Goal: Task Accomplishment & Management: Use online tool/utility

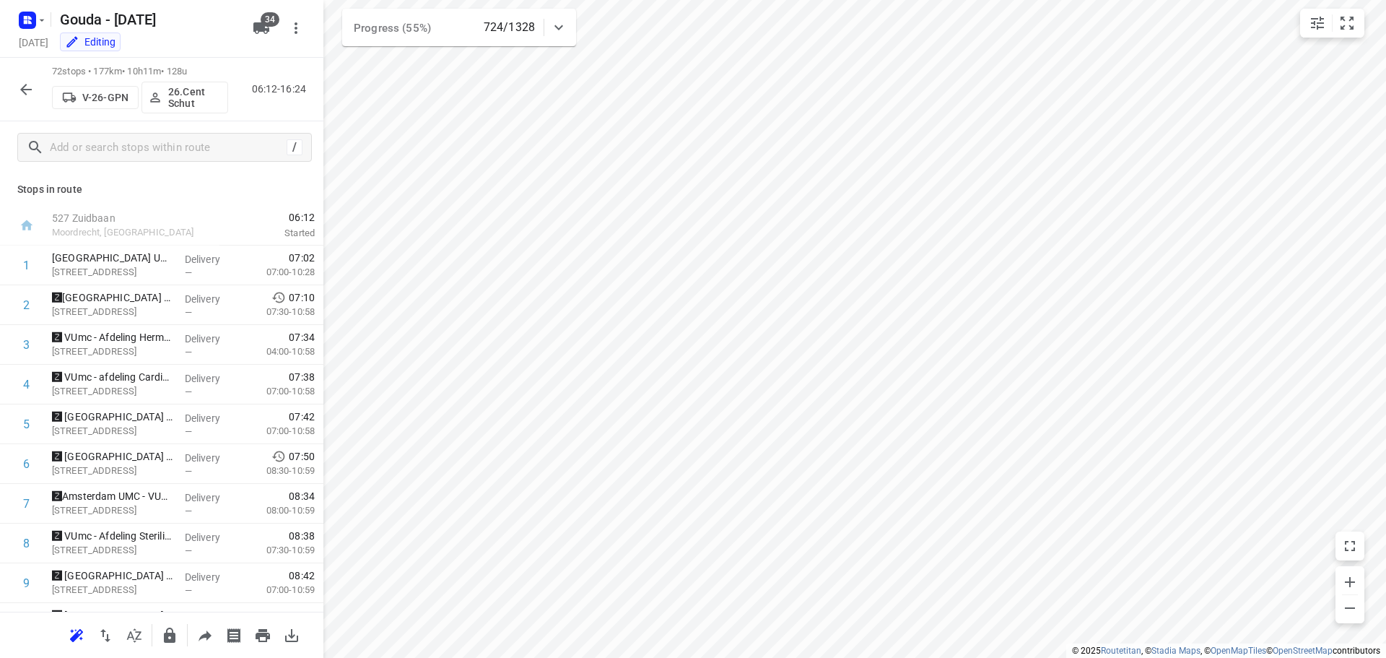
click at [32, 85] on icon "button" at bounding box center [25, 89] width 17 height 17
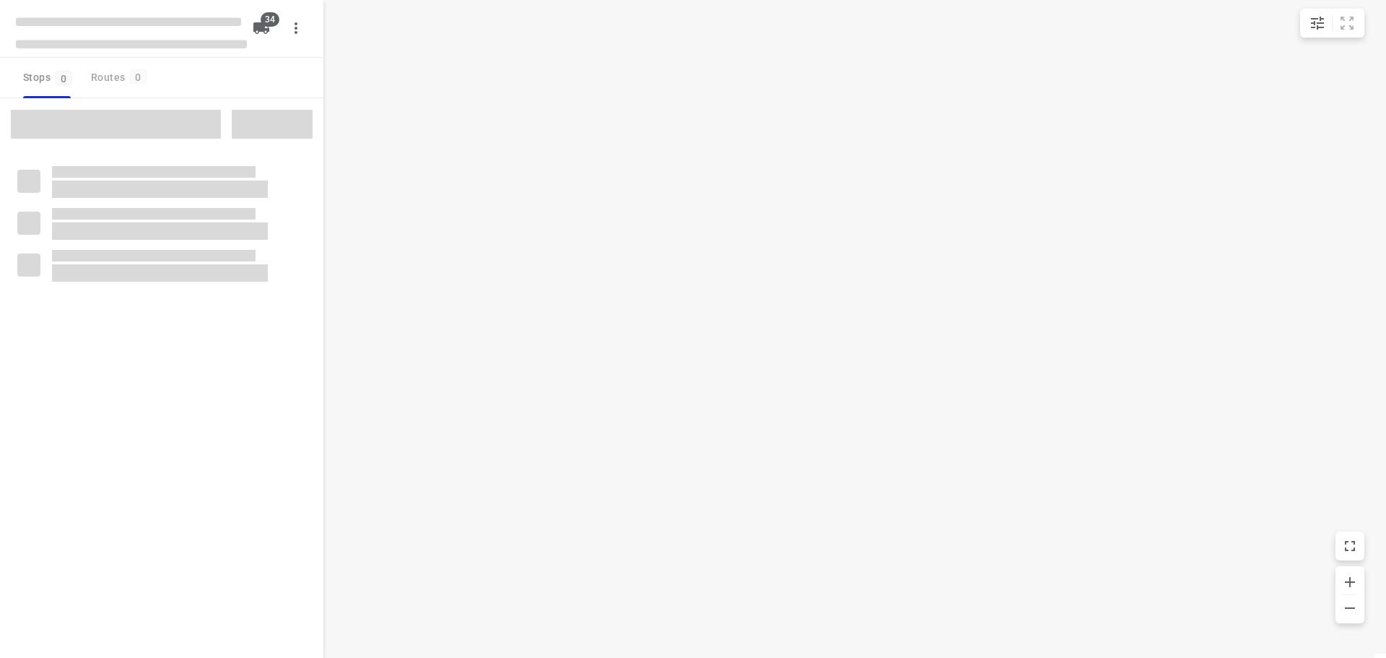
type input "distance"
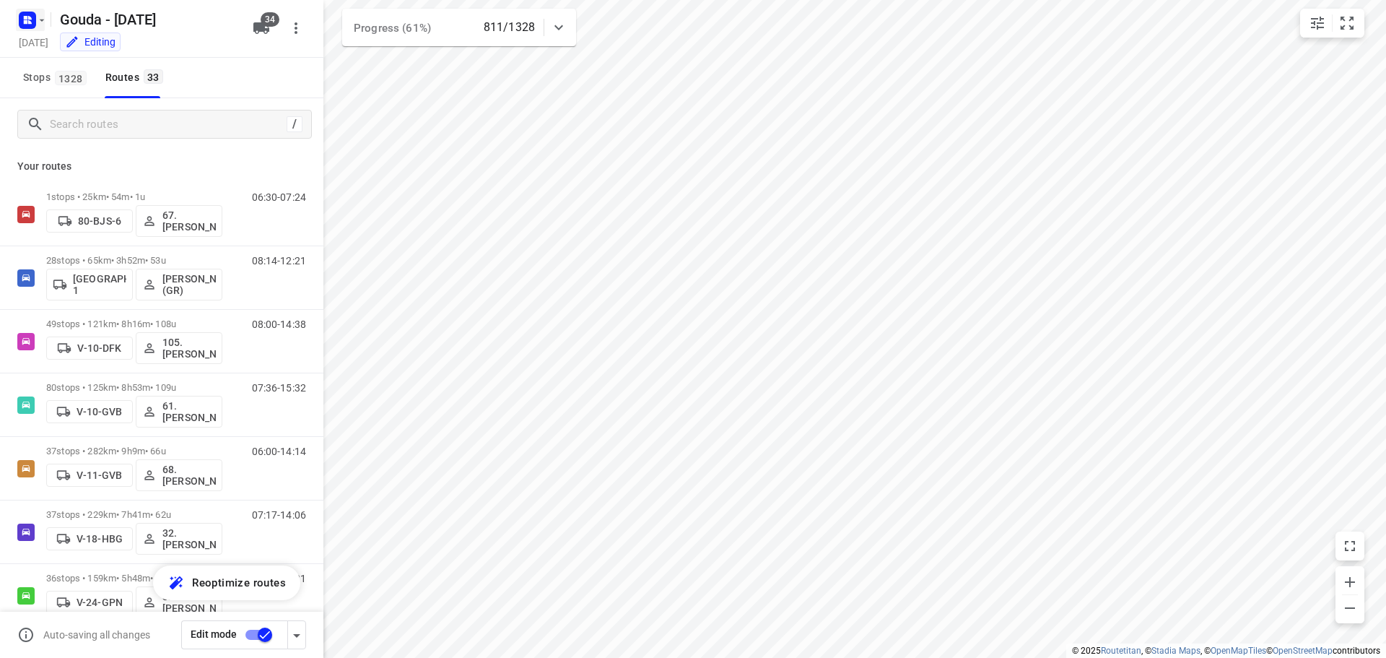
click at [32, 22] on rect "button" at bounding box center [27, 20] width 17 height 17
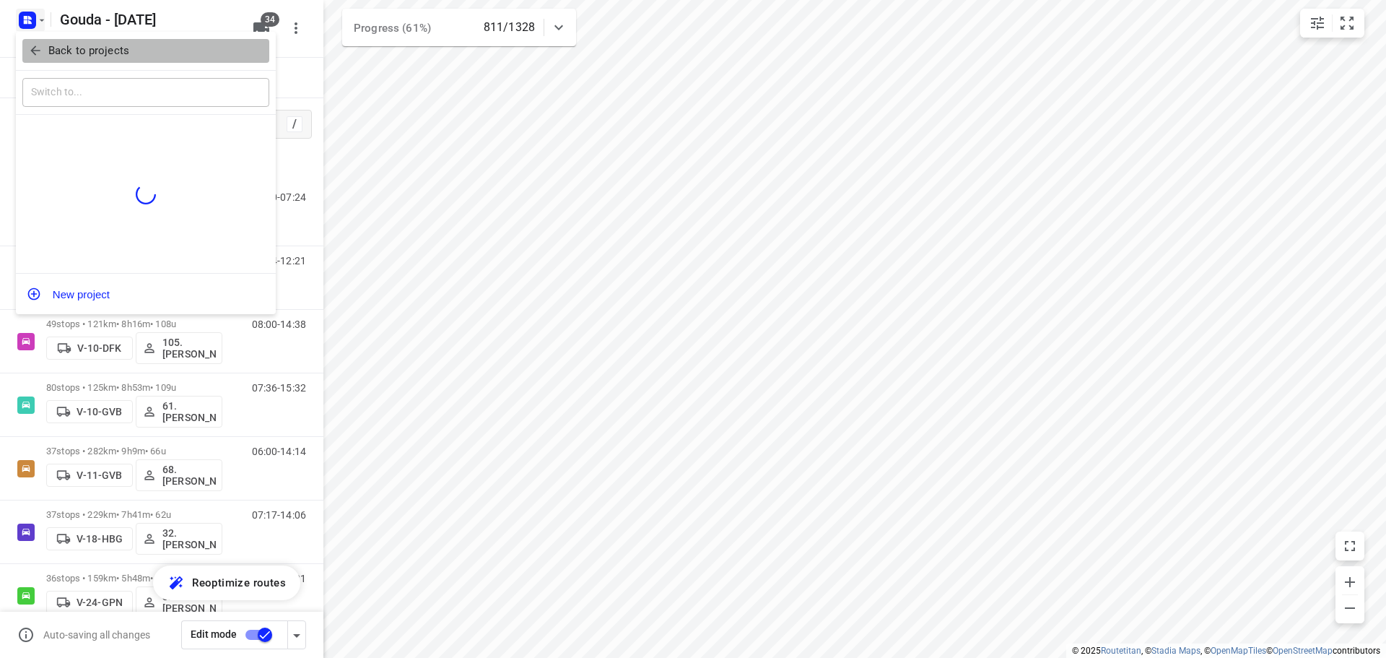
click at [35, 53] on icon "button" at bounding box center [35, 50] width 14 height 14
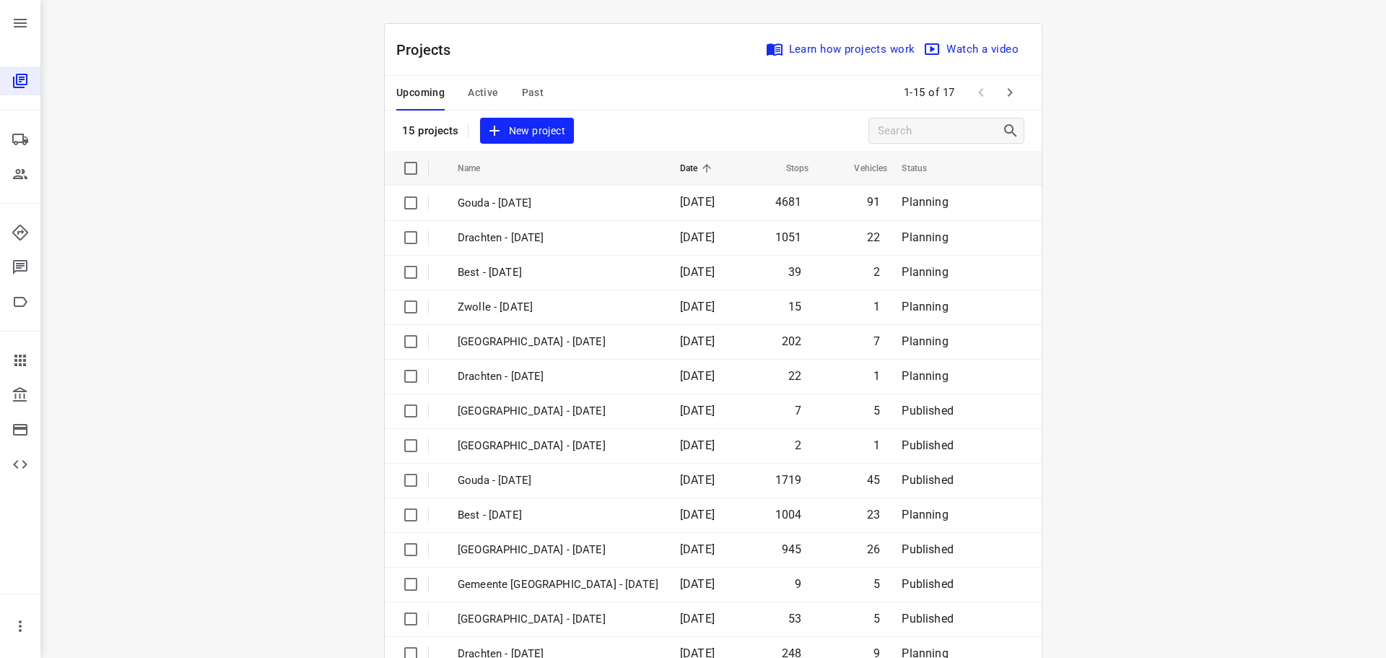
click at [490, 87] on div "Upcoming Active Past" at bounding box center [481, 93] width 170 height 35
click at [489, 87] on span "Active" at bounding box center [483, 93] width 30 height 18
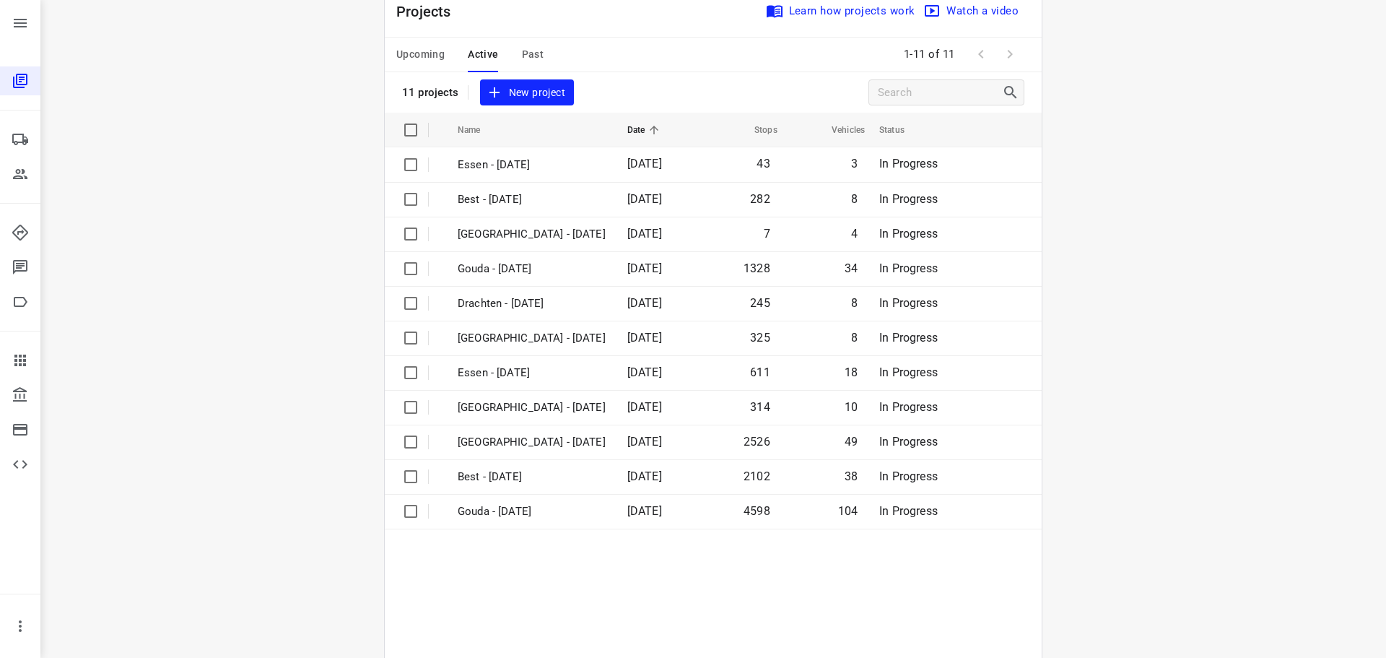
scroll to position [72, 0]
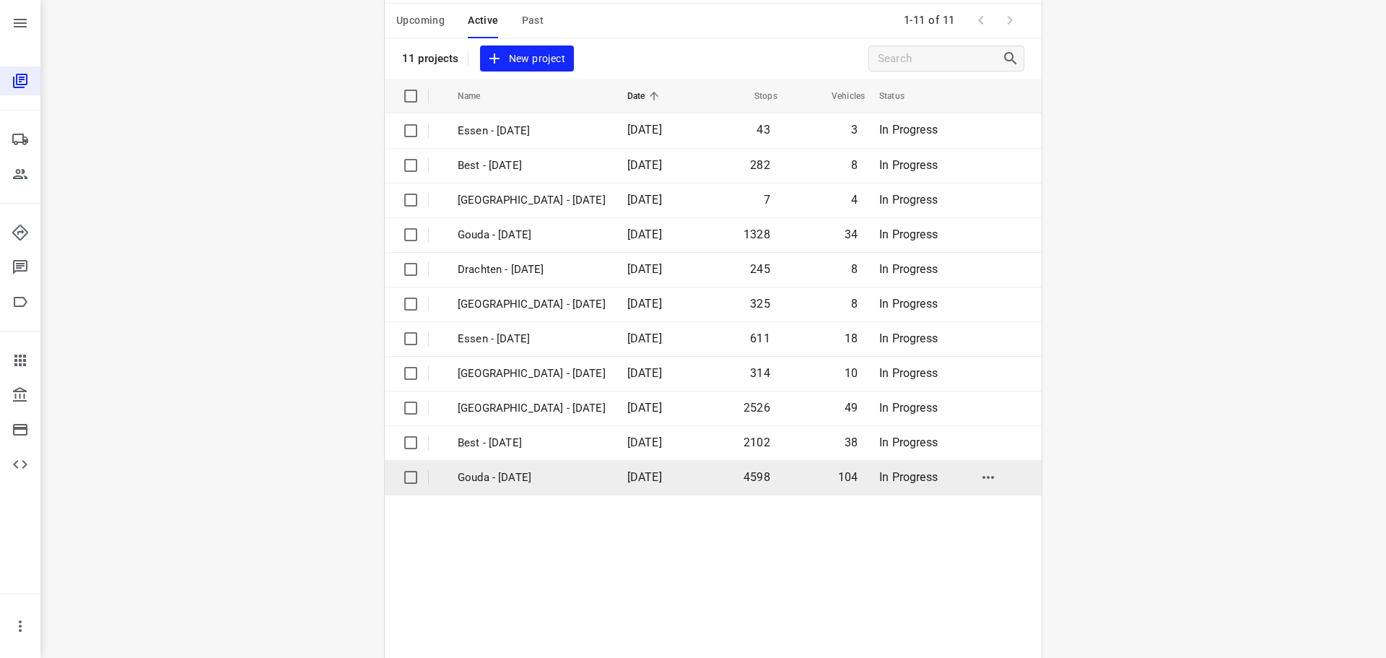
click at [482, 470] on p "Gouda - [DATE]" at bounding box center [532, 477] width 148 height 17
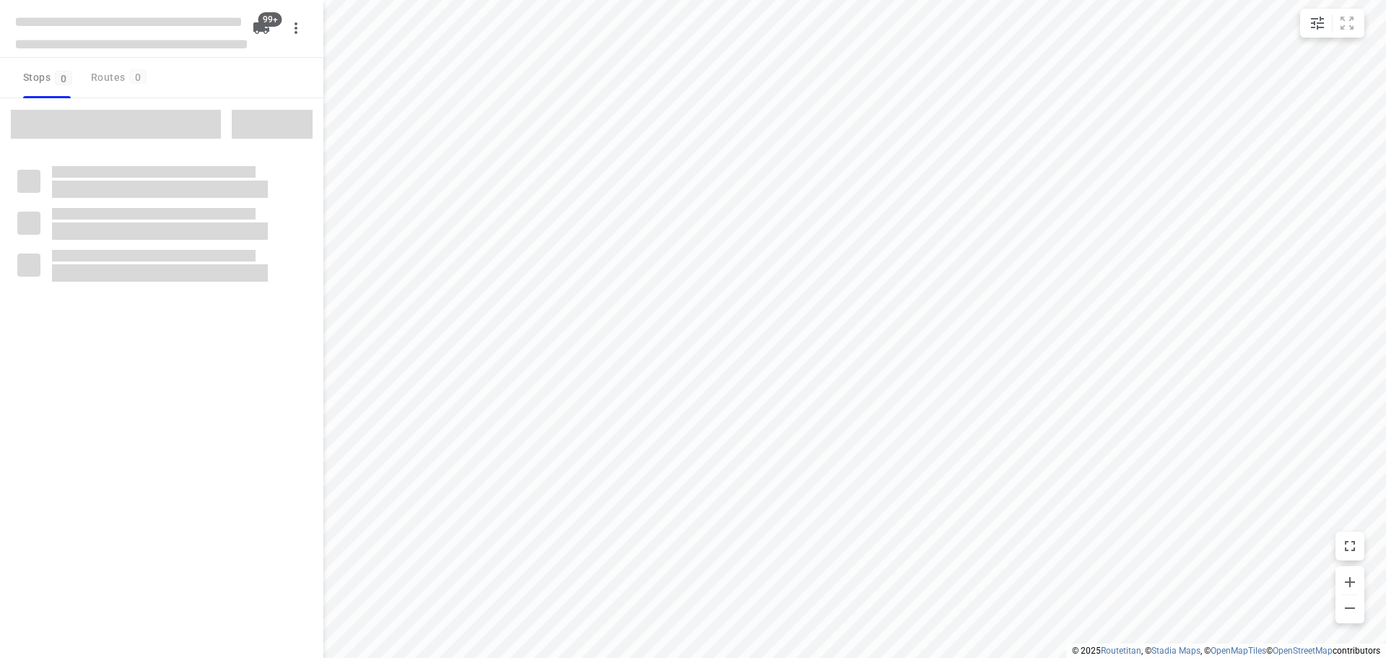
type input "distance"
checkbox input "true"
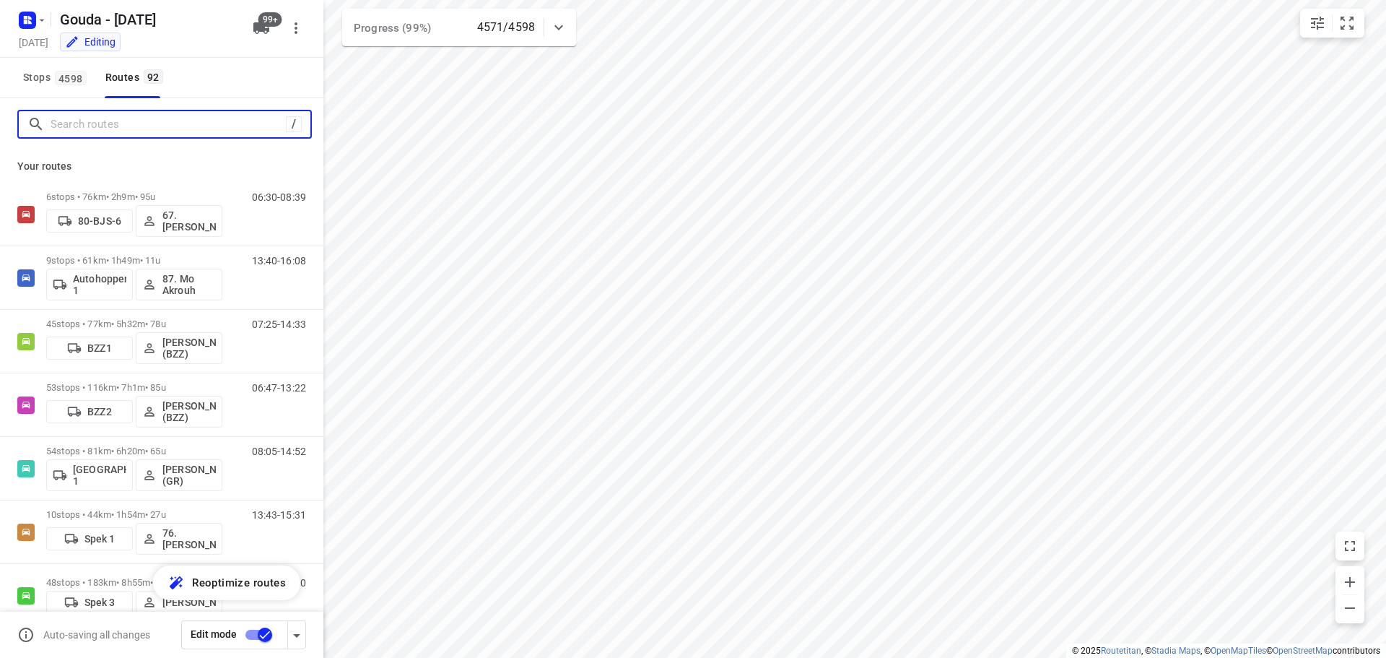
click at [165, 125] on input "Search routes" at bounding box center [168, 124] width 235 height 22
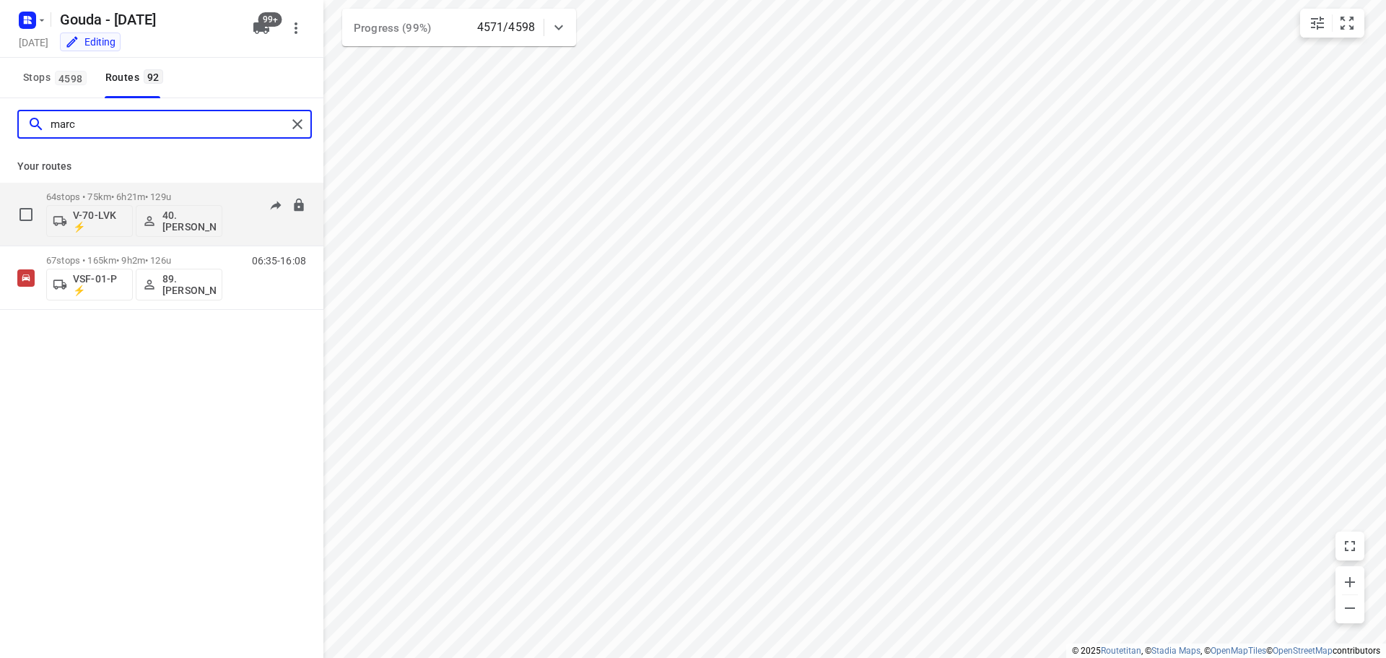
type input "marc"
click at [145, 188] on div "64 stops • 75km • 6h21m • 129u V-70-LVK ⚡ 40.[PERSON_NAME]" at bounding box center [134, 214] width 176 height 60
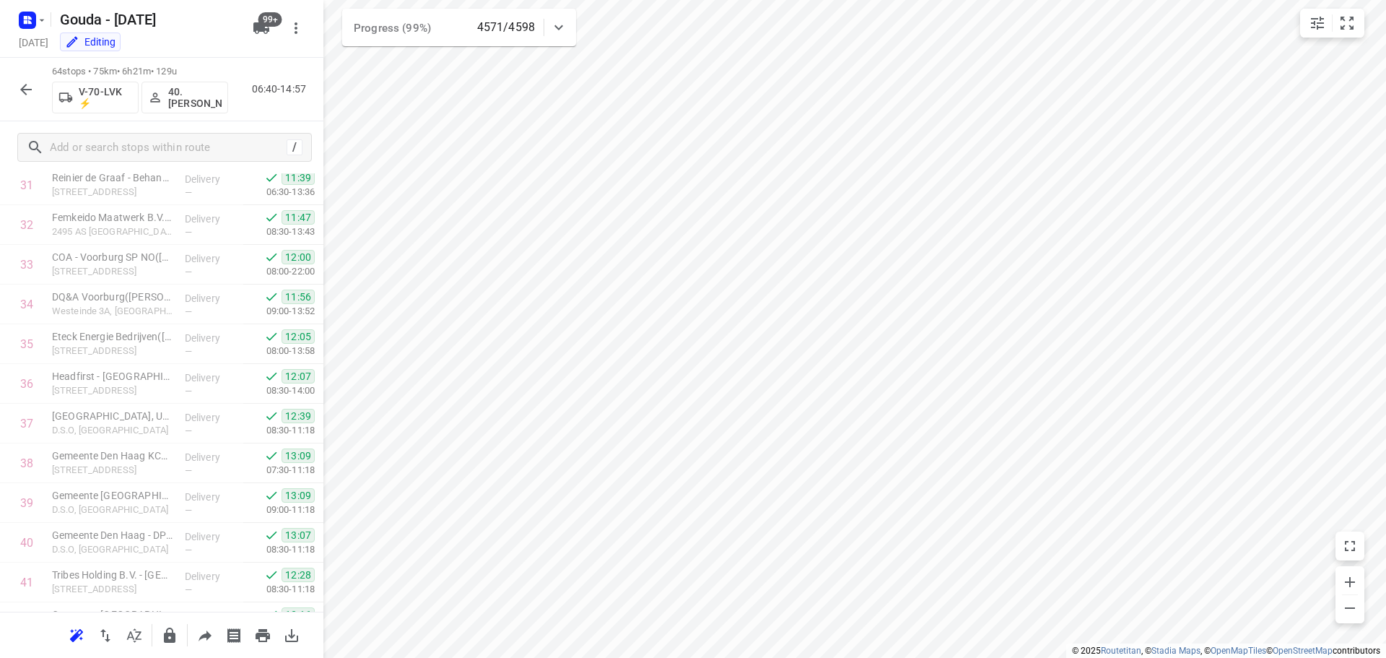
scroll to position [1262, 0]
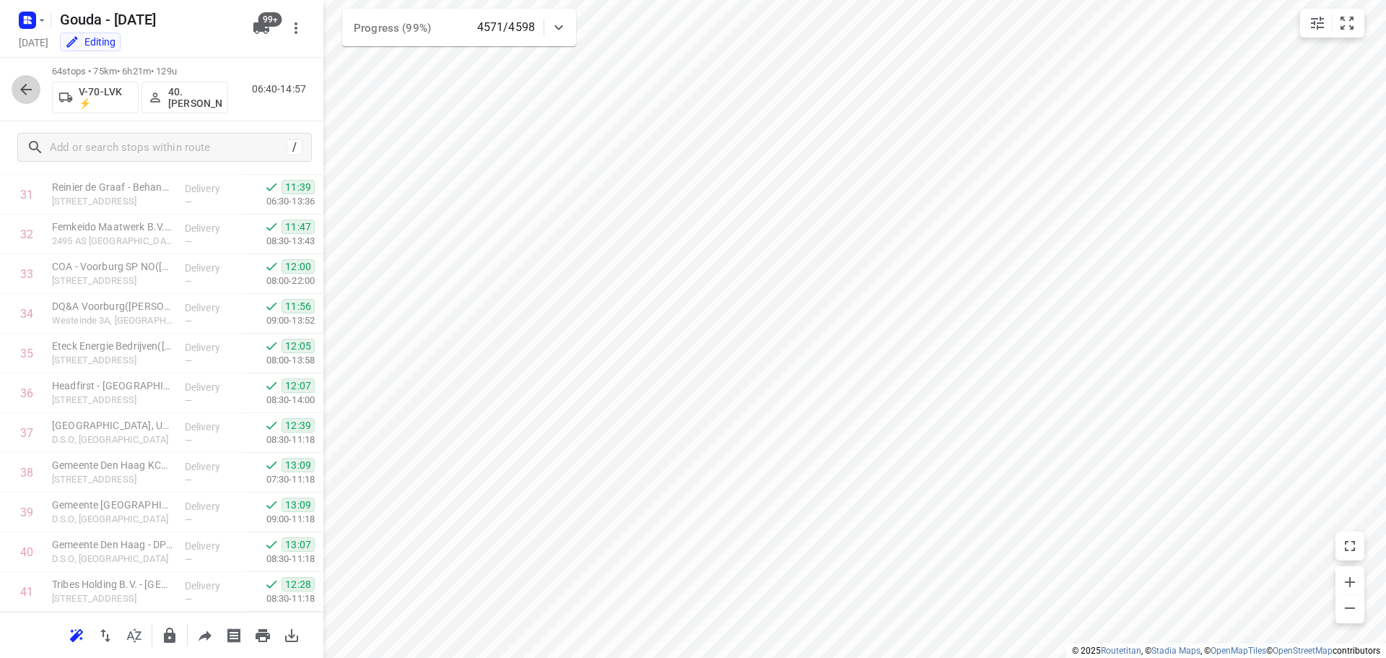
click at [32, 87] on icon "button" at bounding box center [25, 89] width 17 height 17
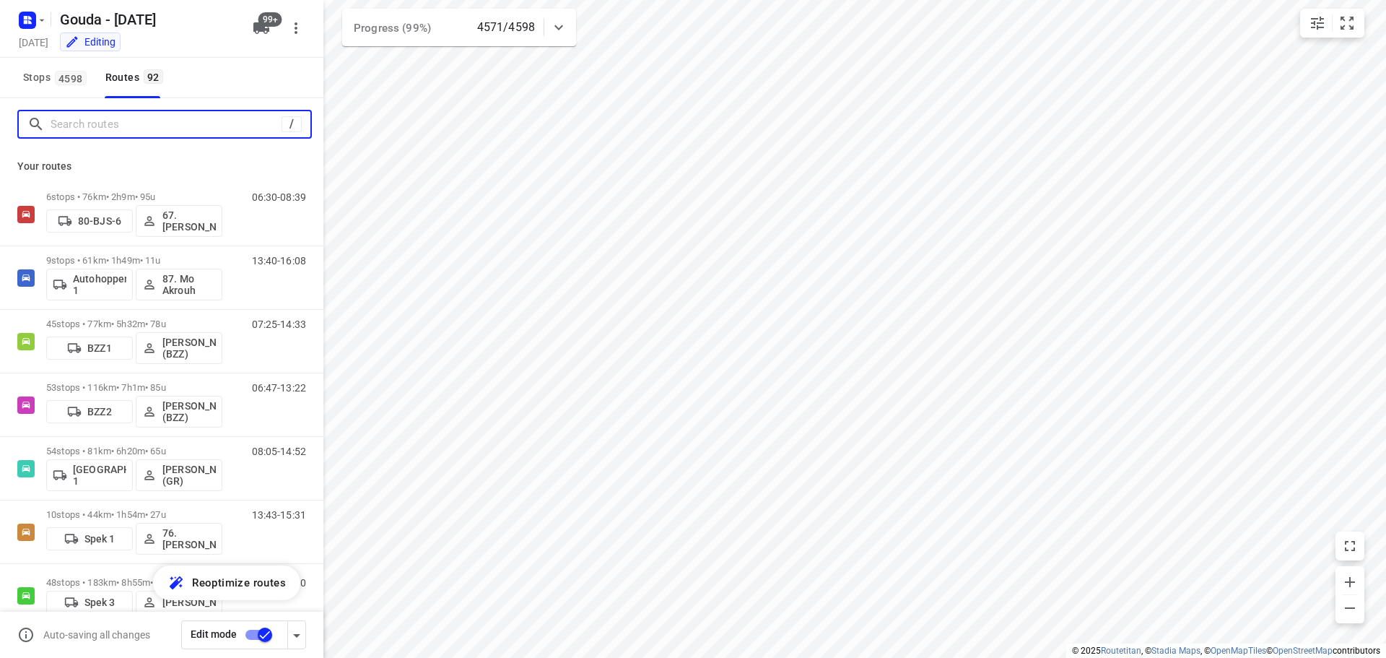
click at [114, 131] on input "Search routes" at bounding box center [166, 124] width 231 height 22
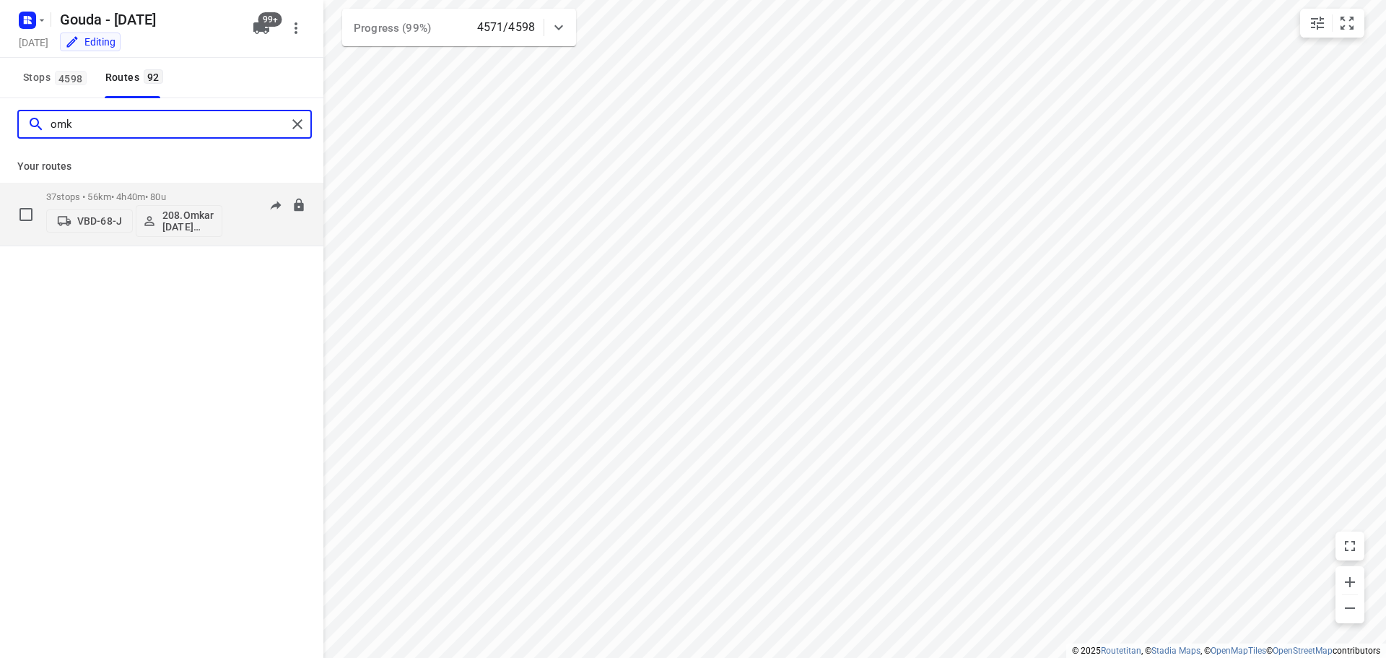
type input "omk"
click at [112, 192] on p "37 stops • 56km • 4h40m • 80u" at bounding box center [134, 196] width 176 height 11
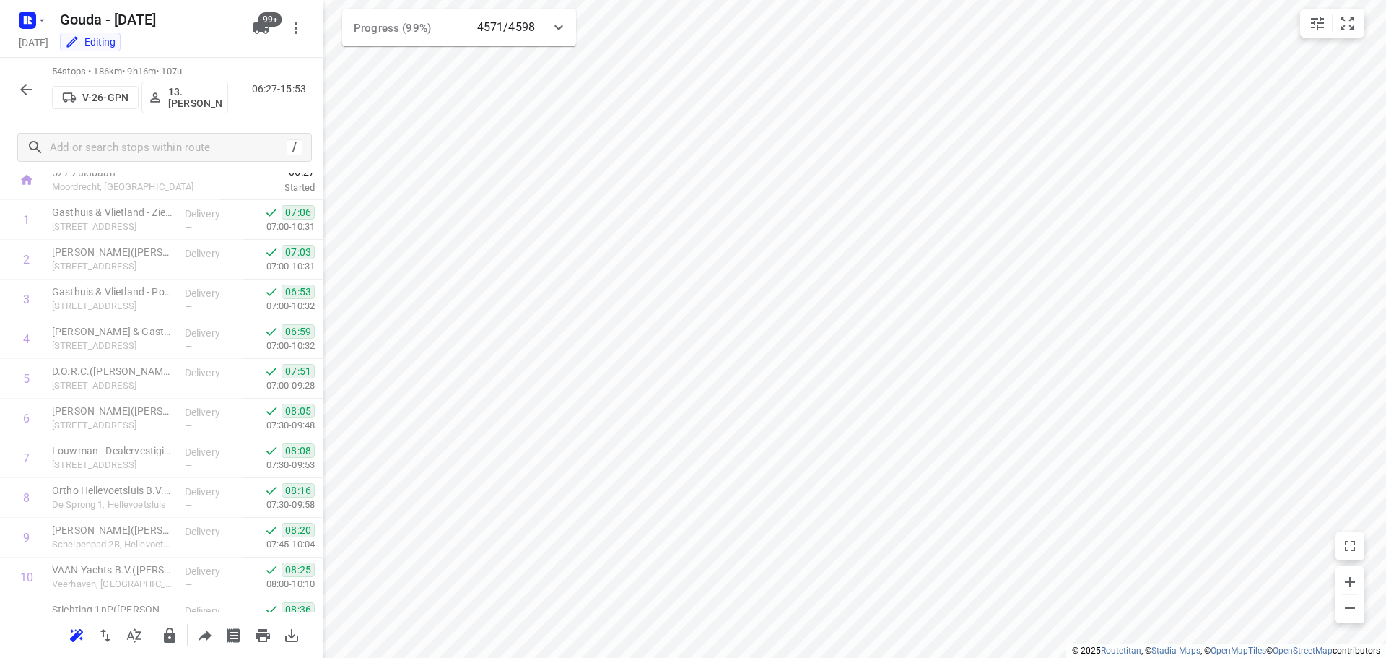
scroll to position [6, 0]
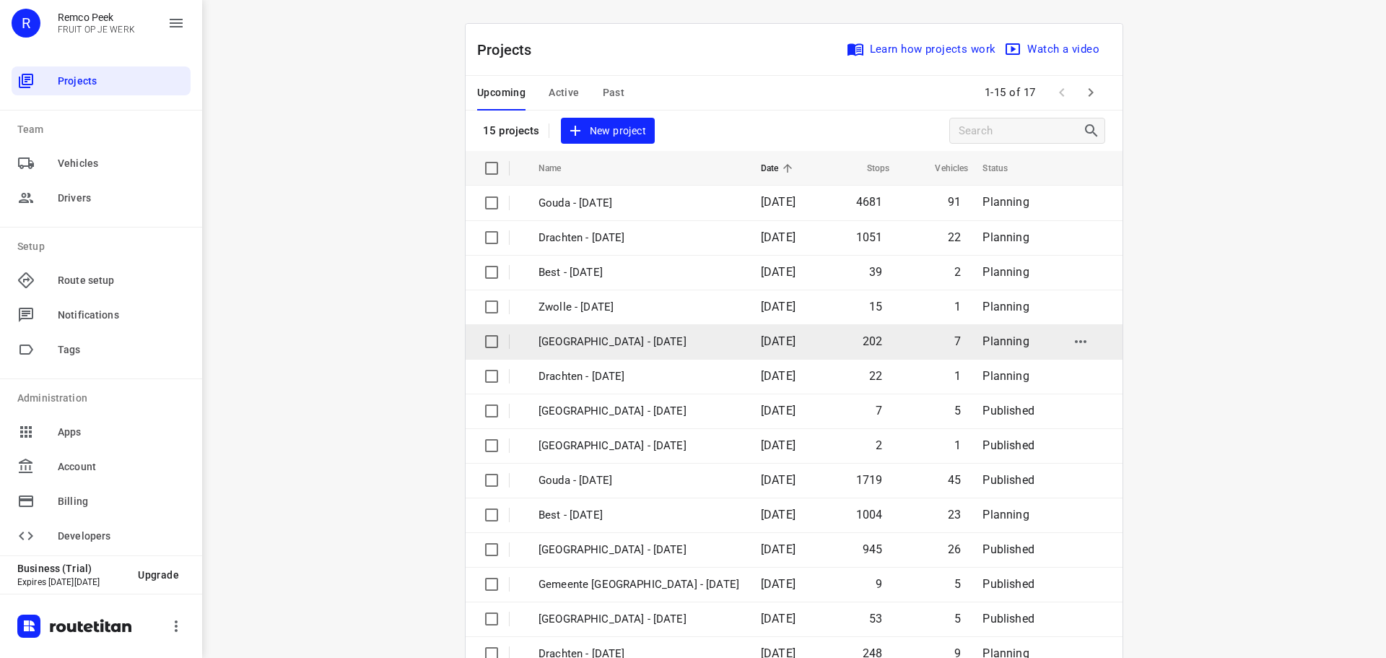
scroll to position [72, 0]
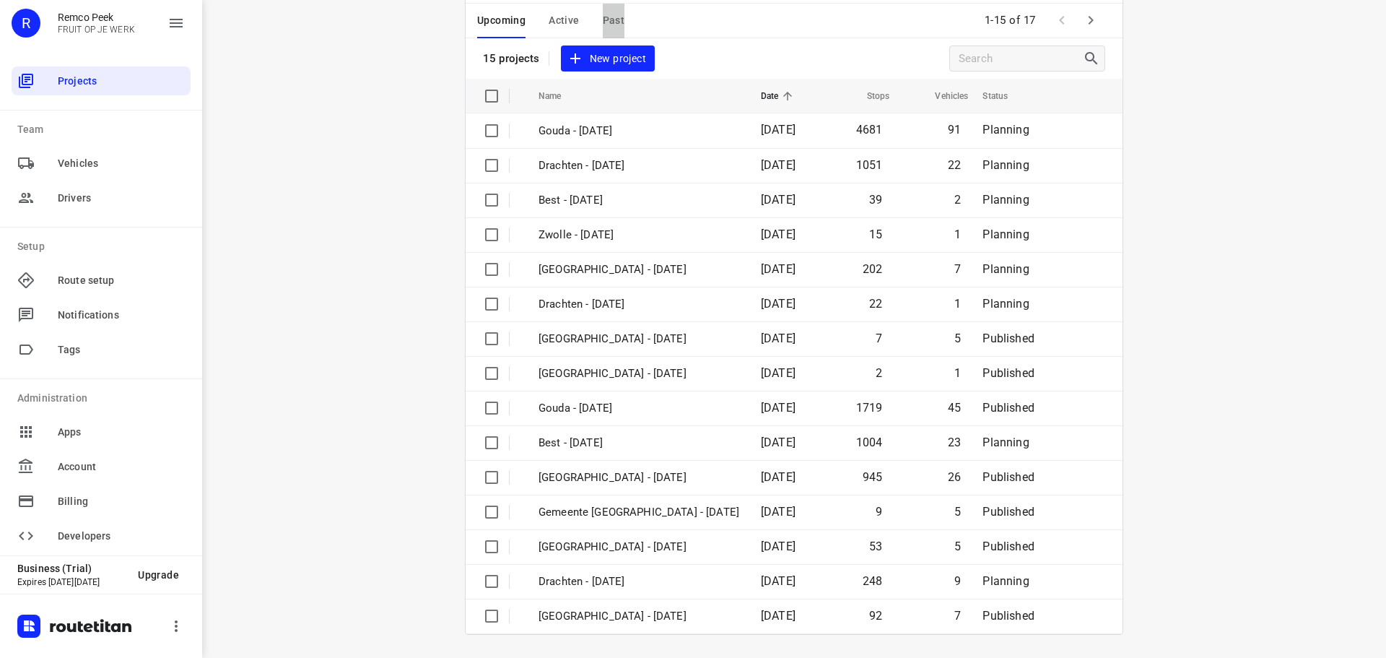
click at [609, 23] on span "Past" at bounding box center [614, 21] width 22 height 18
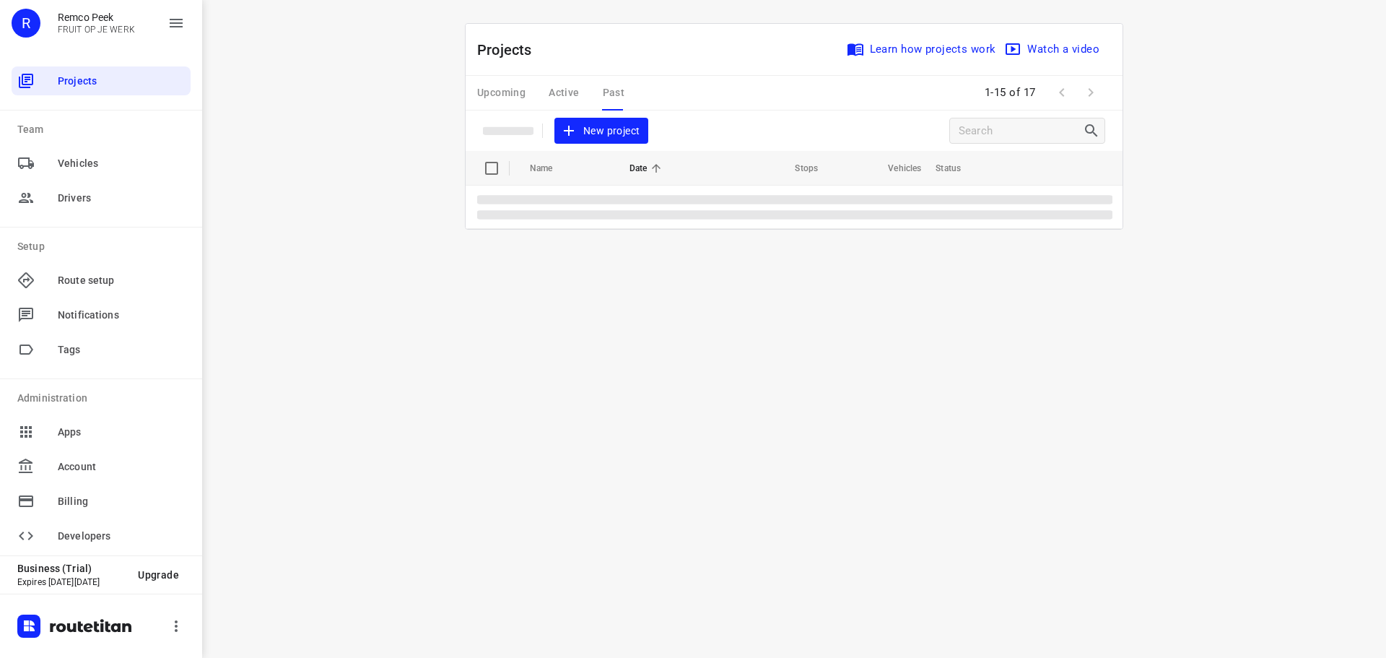
scroll to position [0, 0]
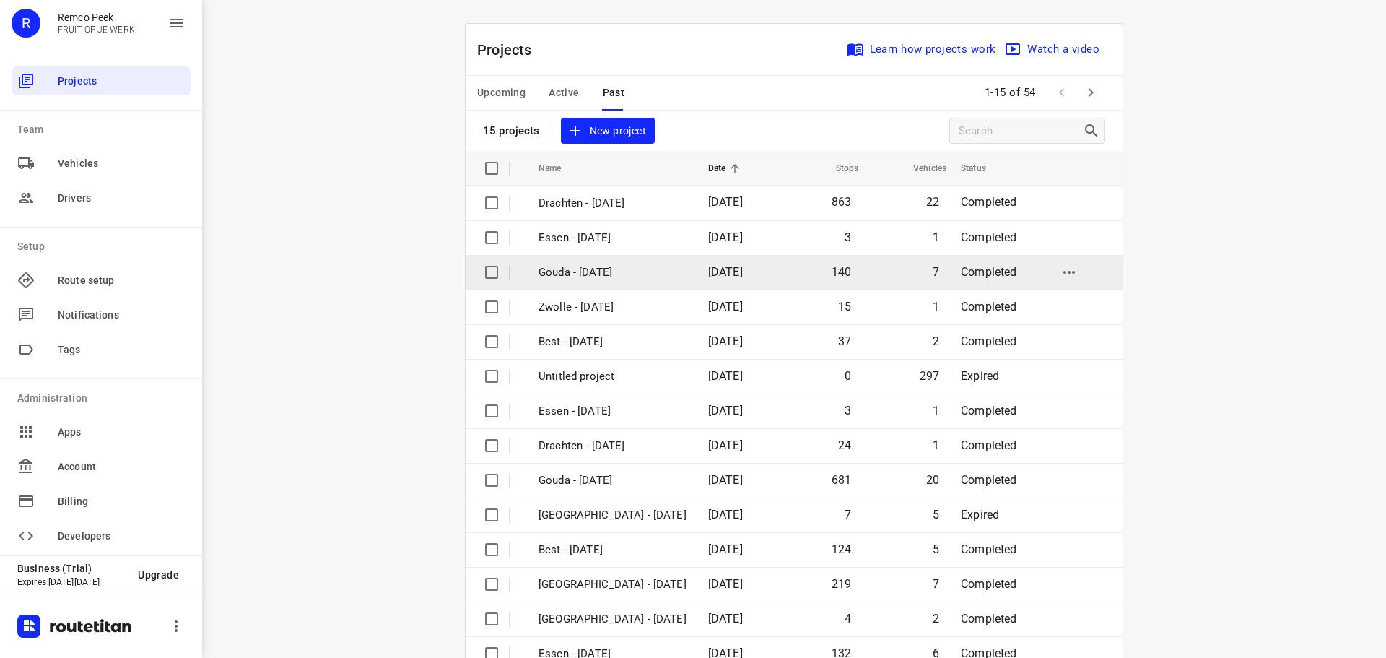
click at [587, 264] on p "Gouda - Friday" at bounding box center [613, 272] width 148 height 17
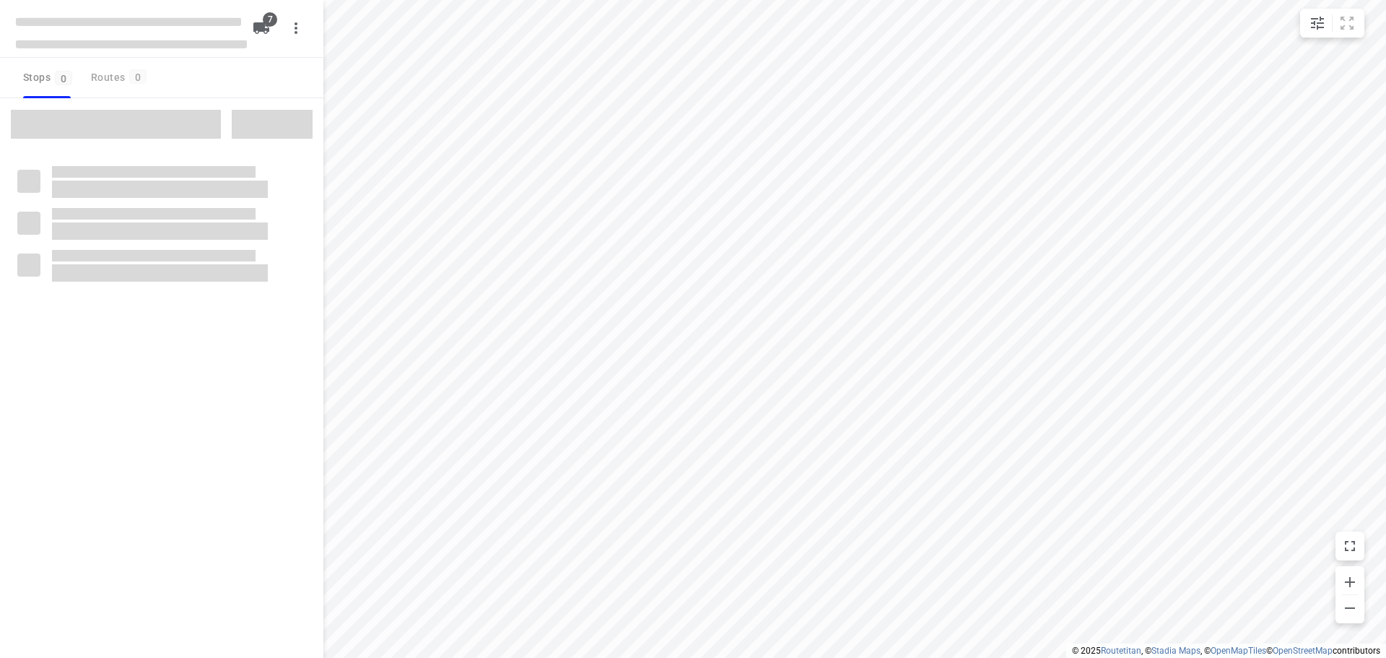
type input "distance"
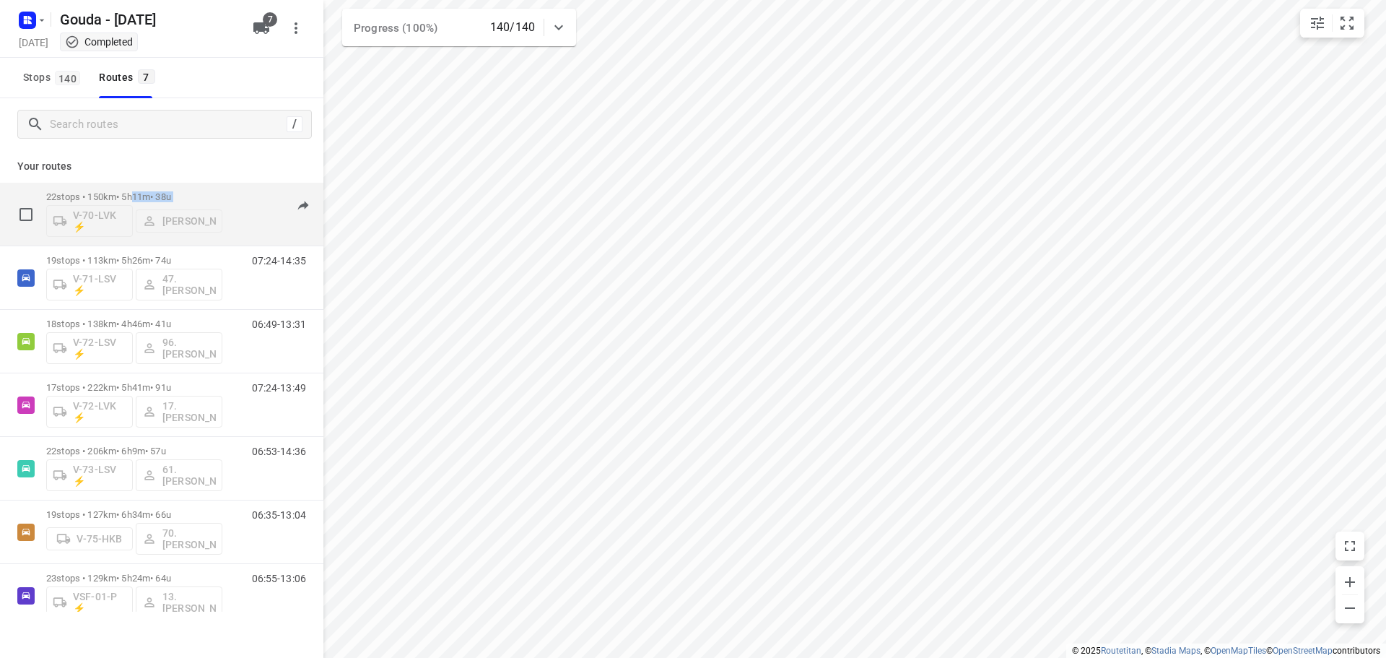
click at [139, 201] on div "22 stops • 150km • 5h11m • 38u V-70-LVK ⚡ Lennart Moons" at bounding box center [134, 213] width 176 height 45
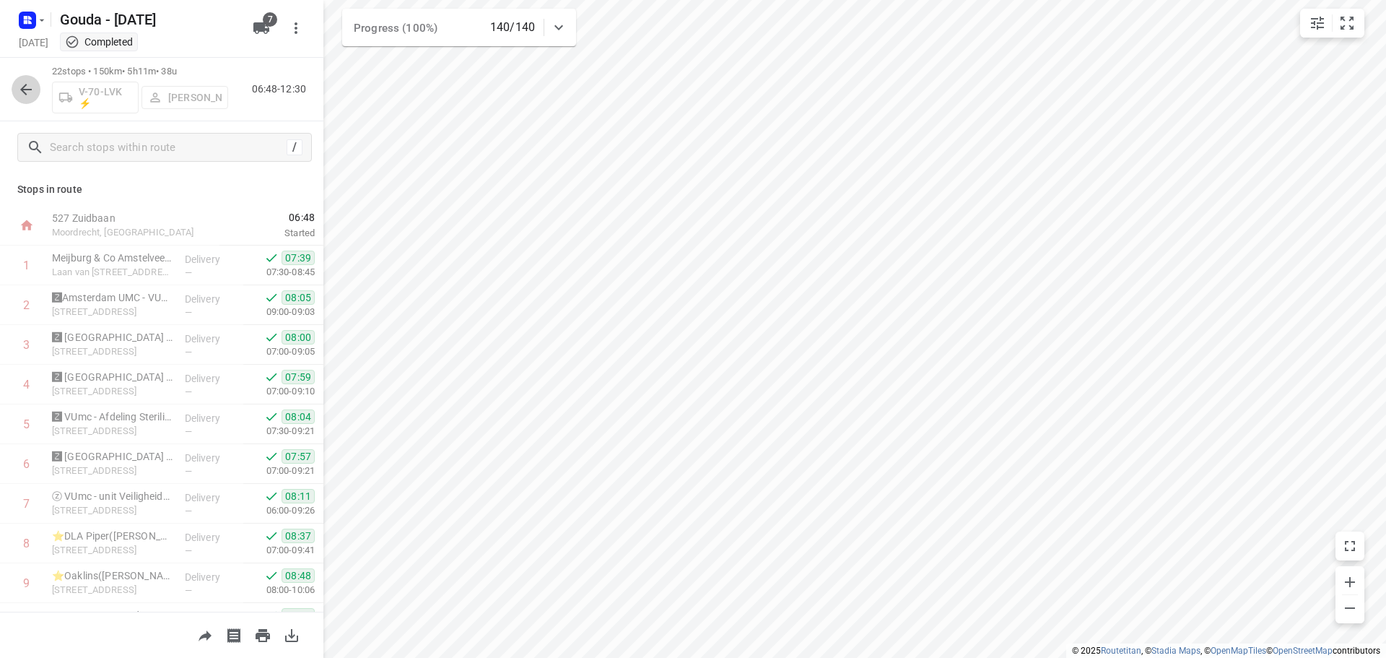
click at [22, 82] on icon "button" at bounding box center [25, 89] width 17 height 17
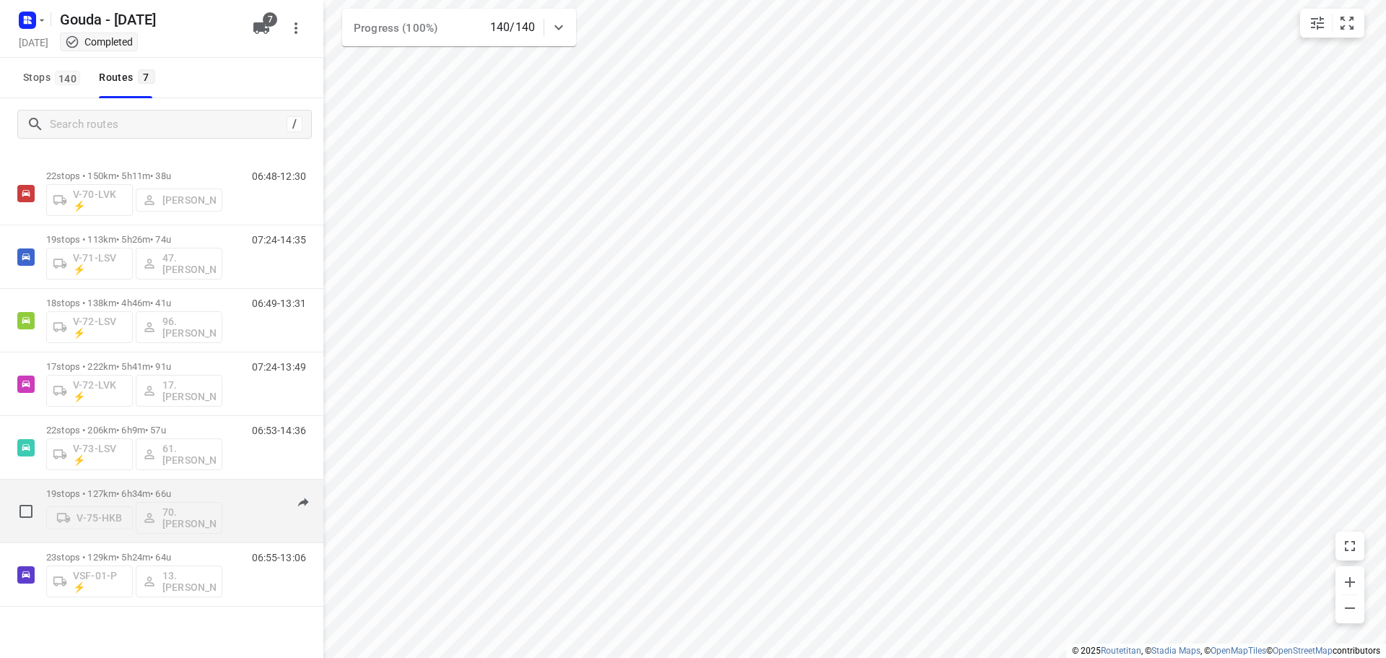
scroll to position [30, 0]
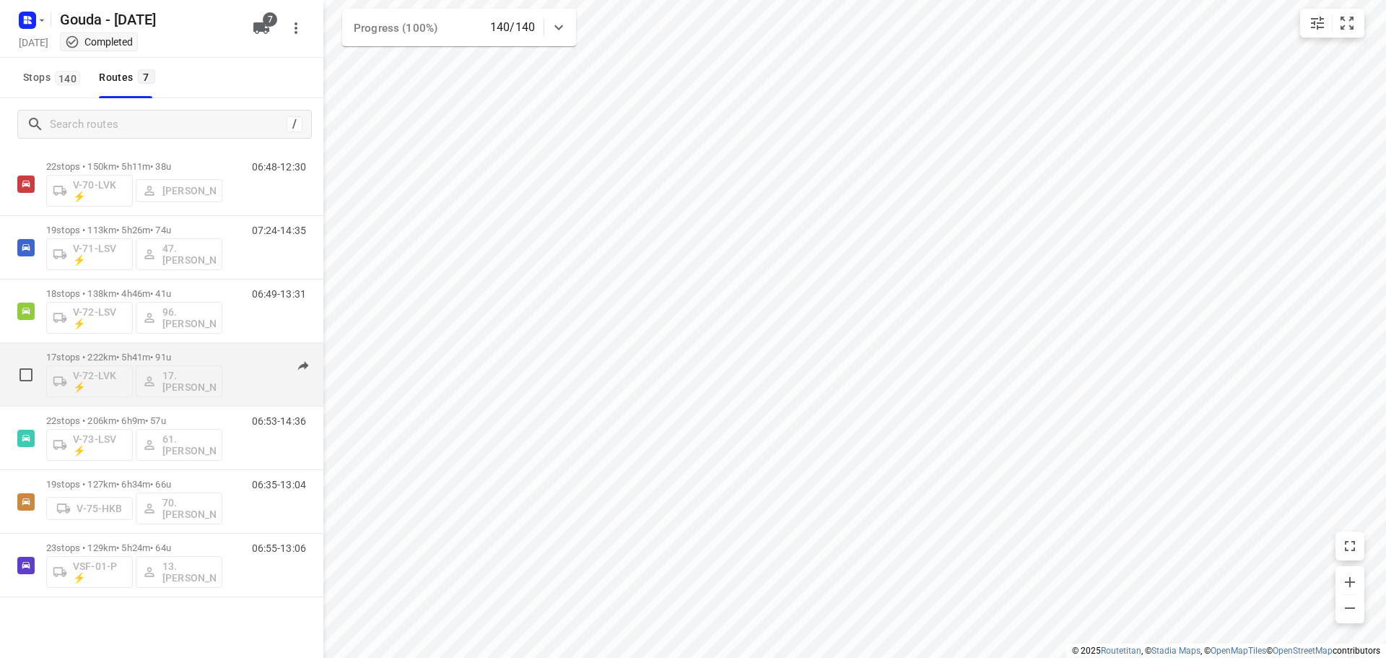
click at [170, 359] on p "17 stops • 222km • 5h41m • 91u" at bounding box center [134, 357] width 176 height 11
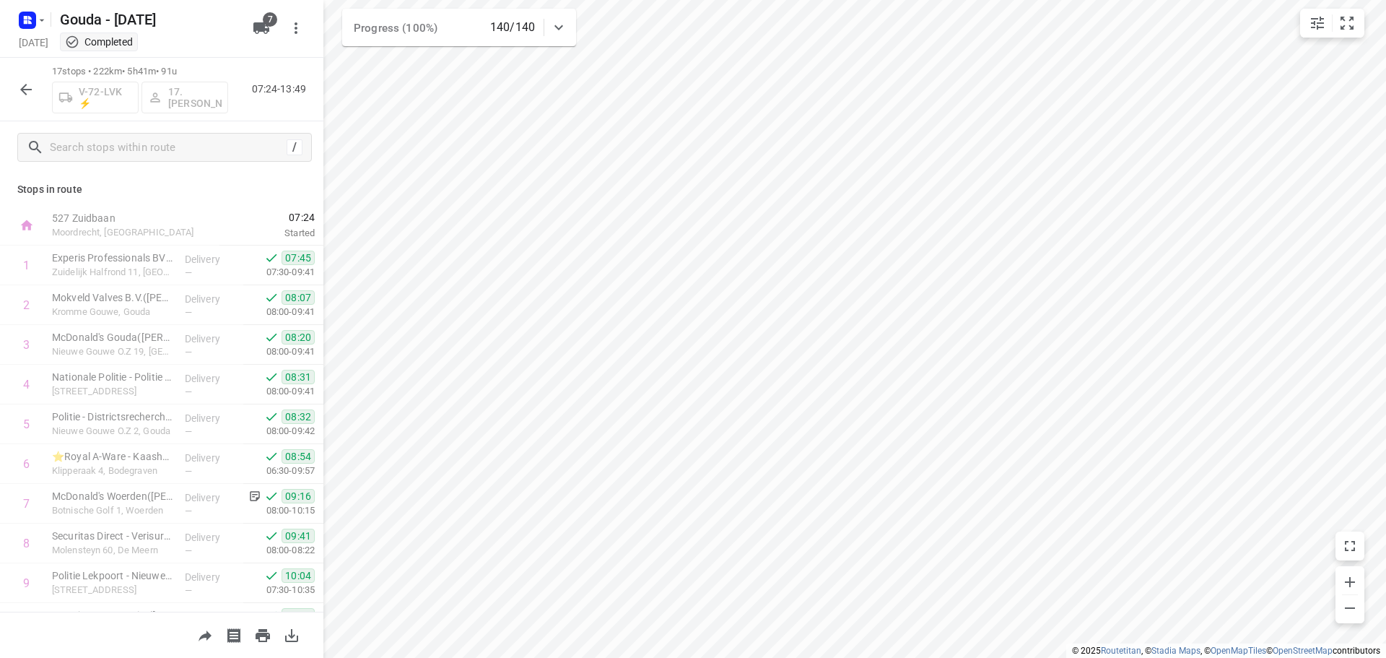
click at [25, 87] on icon "button" at bounding box center [26, 90] width 12 height 12
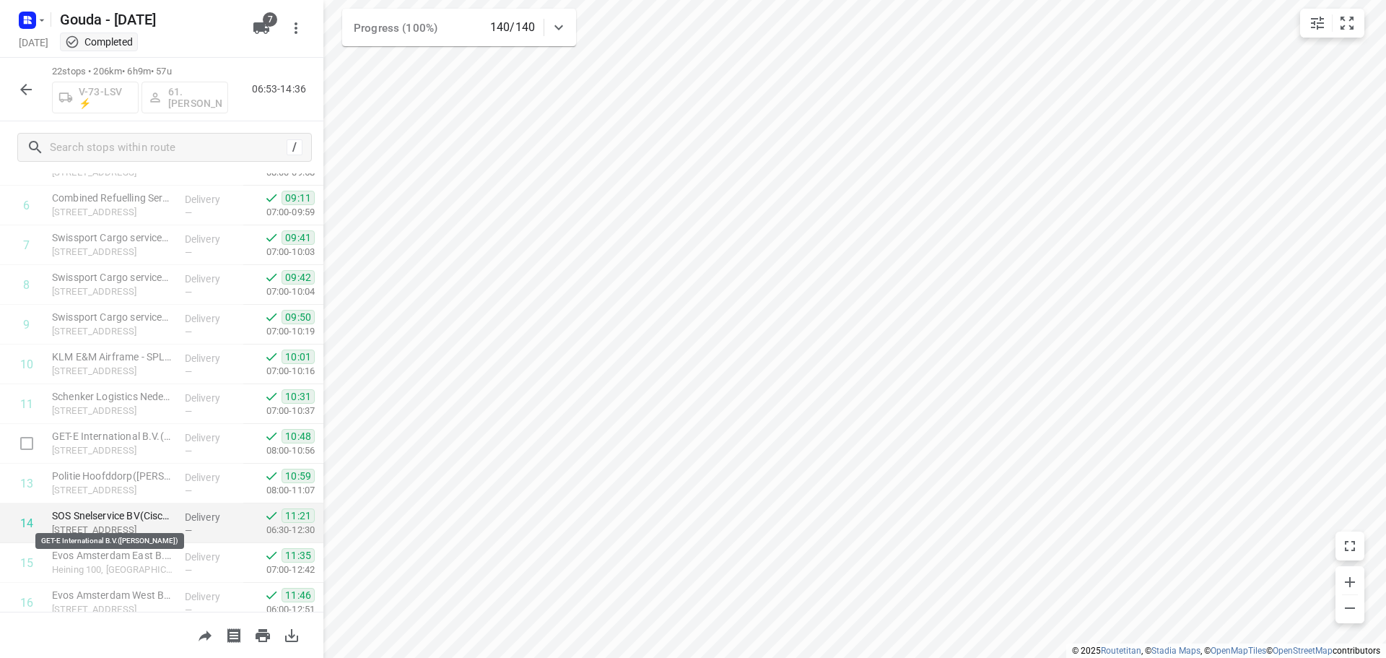
scroll to position [0, 0]
